Goal: Navigation & Orientation: Find specific page/section

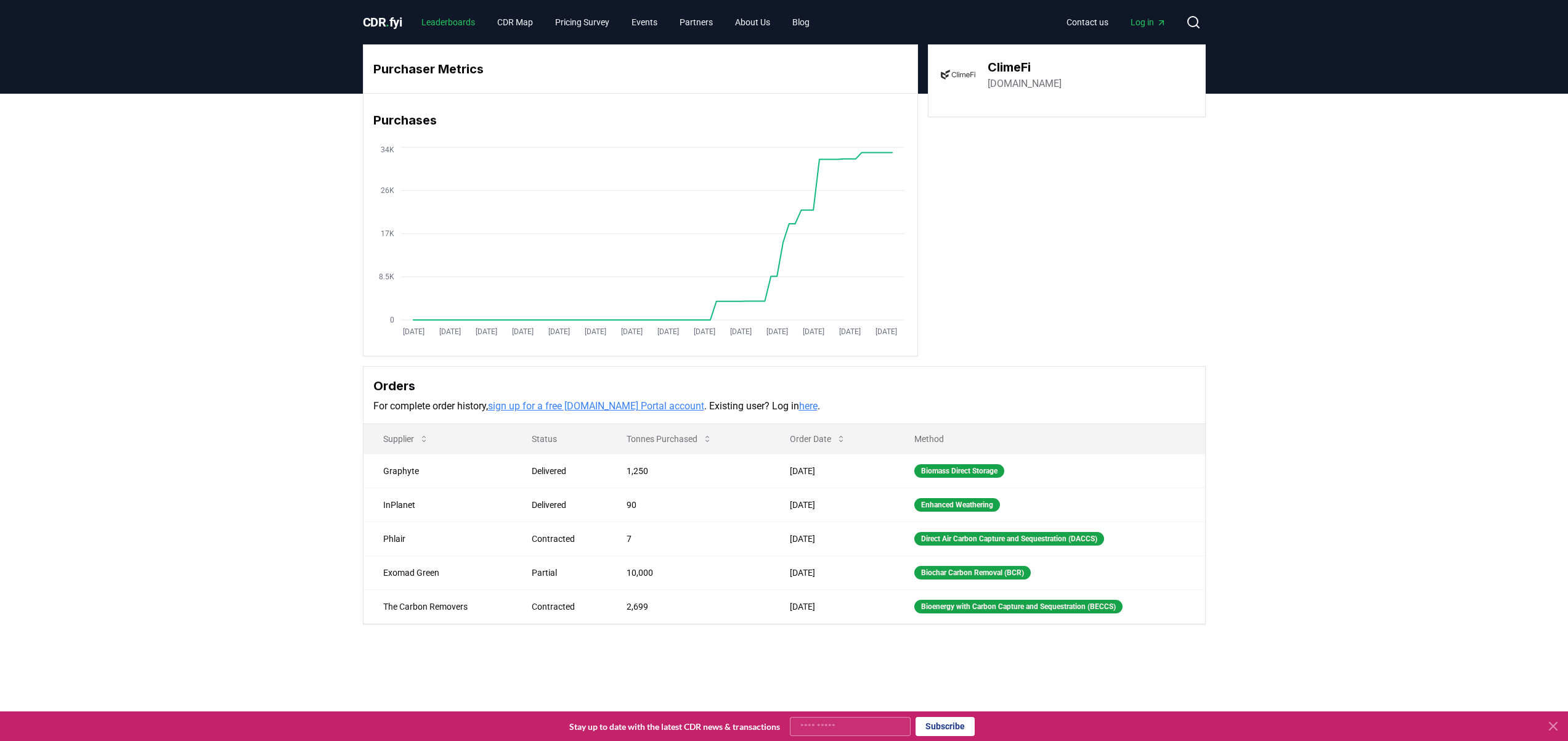
click at [472, 32] on link "Leaderboards" at bounding box center [447, 22] width 73 height 22
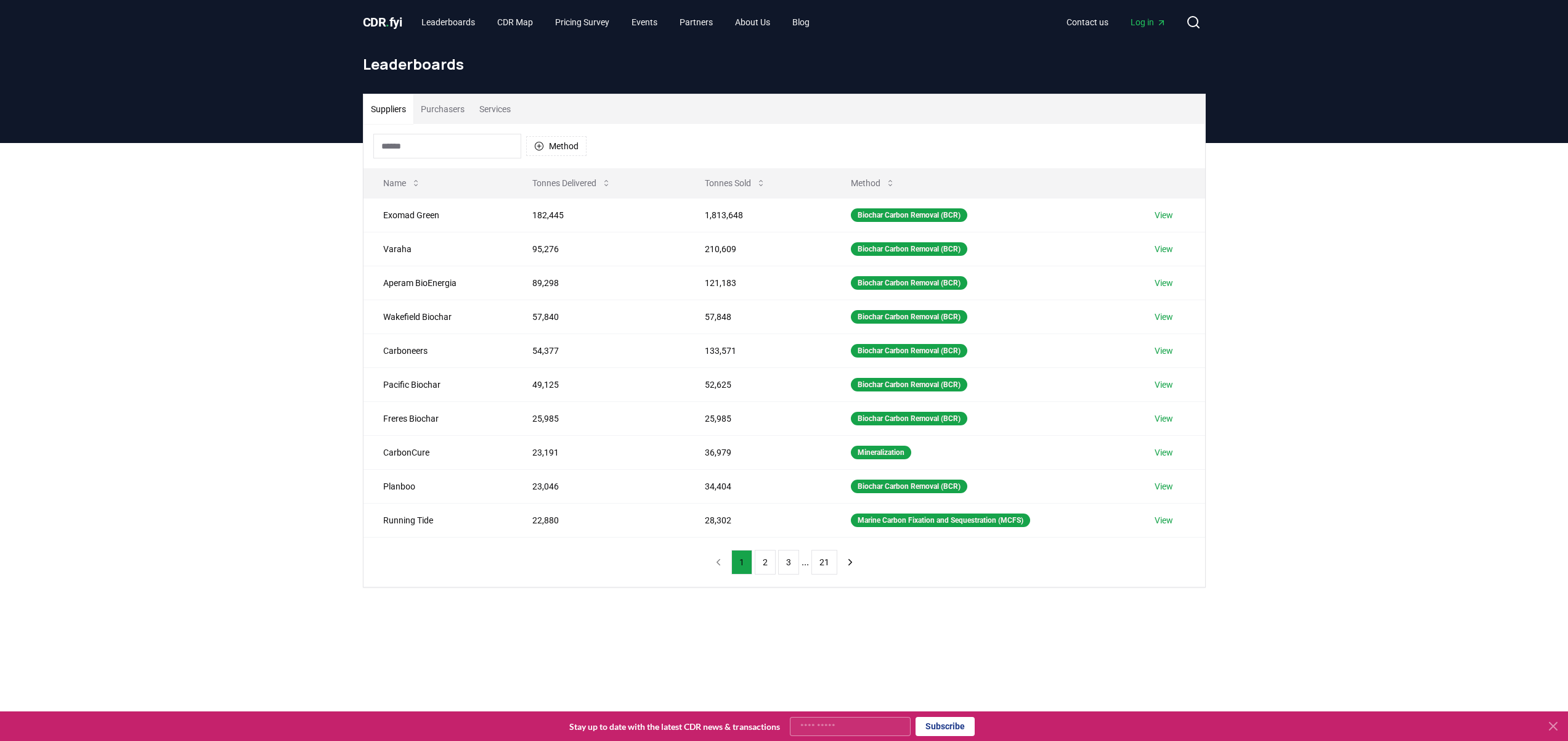
click at [382, 22] on span "CDR . fyi" at bounding box center [383, 23] width 40 height 15
